Goal: Transaction & Acquisition: Purchase product/service

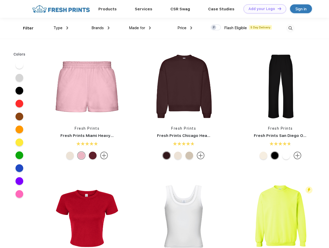
click at [263, 9] on link "Add your Logo Design Tool" at bounding box center [265, 8] width 43 height 9
click at [0, 0] on div "Design Tool" at bounding box center [0, 0] width 0 height 0
click at [277, 9] on link "Add your Logo Design Tool" at bounding box center [265, 8] width 43 height 9
click at [25, 28] on div "Filter" at bounding box center [28, 28] width 11 height 6
click at [61, 28] on span "Type" at bounding box center [57, 28] width 9 height 5
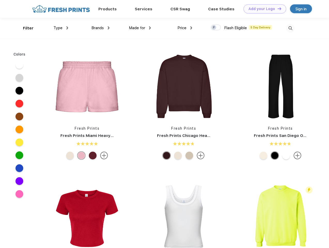
click at [100, 28] on span "Brands" at bounding box center [97, 28] width 12 height 5
click at [140, 28] on span "Made for" at bounding box center [137, 28] width 16 height 5
click at [185, 28] on span "Price" at bounding box center [181, 28] width 9 height 5
click at [216, 28] on div at bounding box center [216, 28] width 10 height 6
click at [214, 28] on input "checkbox" at bounding box center [212, 25] width 3 height 3
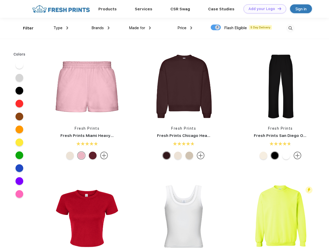
click at [290, 28] on img at bounding box center [290, 28] width 9 height 9
